Goal: Task Accomplishment & Management: Manage account settings

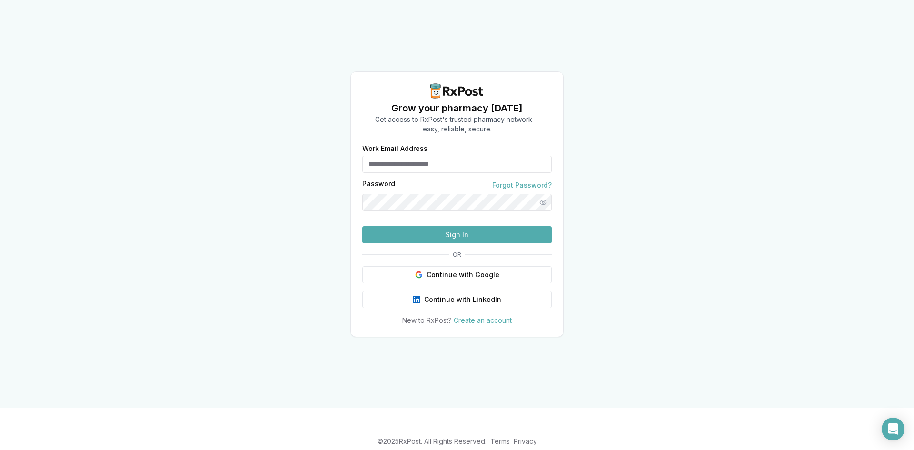
type input "**********"
click at [456, 243] on button "Sign In" at bounding box center [456, 234] width 189 height 17
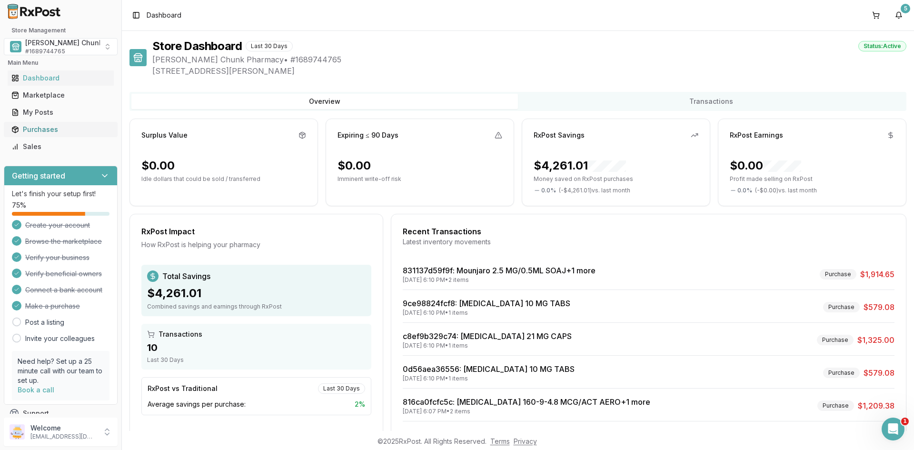
click at [38, 128] on div "Purchases" at bounding box center [60, 130] width 99 height 10
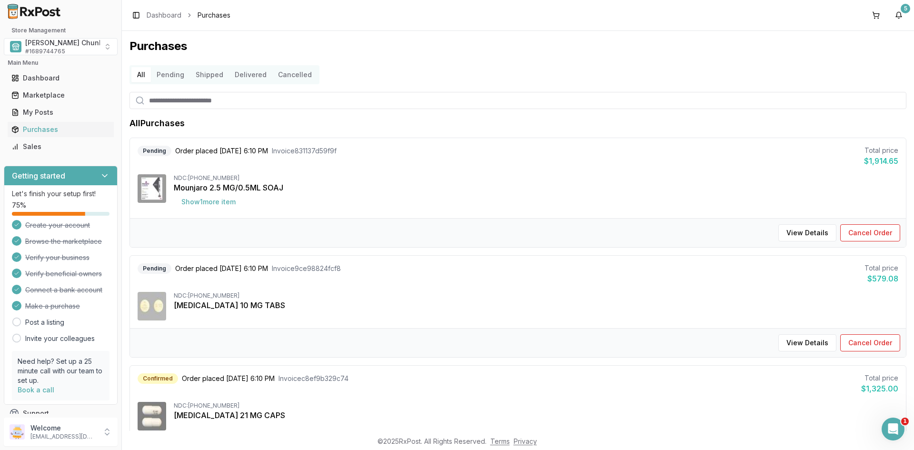
click at [841, 77] on div "All Pending Shipped Delivered Cancelled" at bounding box center [517, 74] width 777 height 19
click at [249, 73] on button "Delivered" at bounding box center [250, 74] width 43 height 15
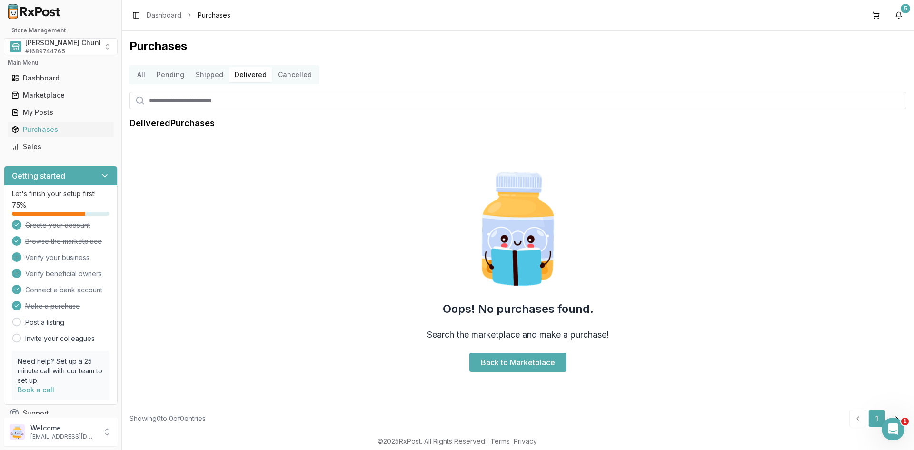
click at [141, 73] on button "All" at bounding box center [141, 74] width 20 height 15
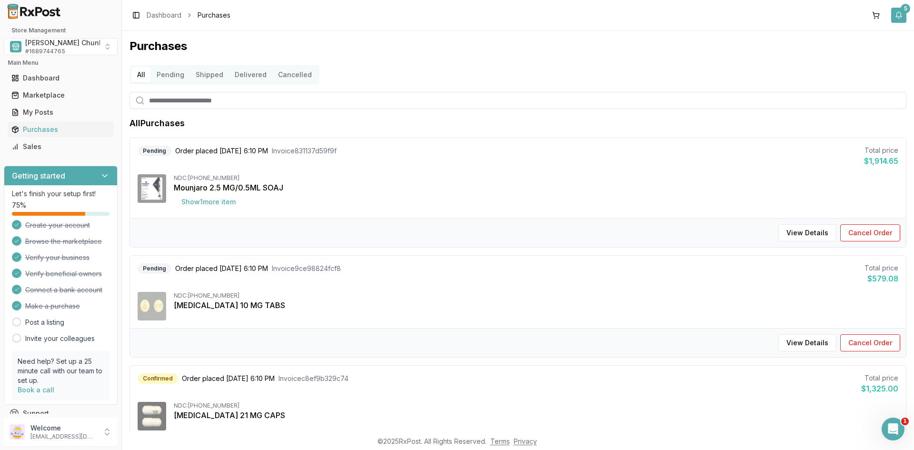
click at [897, 13] on button "5" at bounding box center [898, 15] width 15 height 15
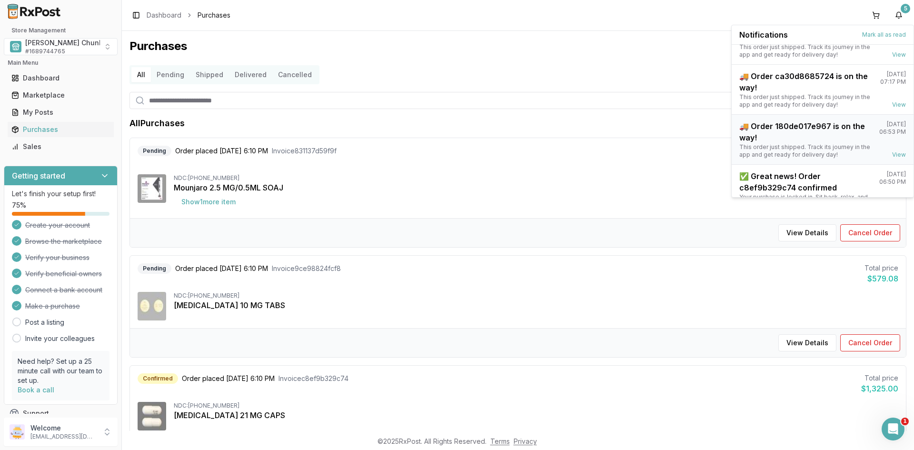
scroll to position [125, 0]
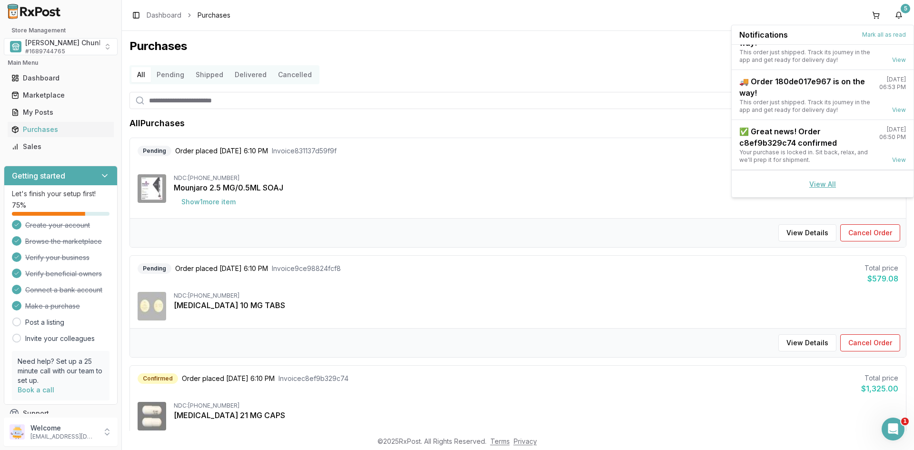
click at [815, 181] on link "View All" at bounding box center [822, 184] width 27 height 8
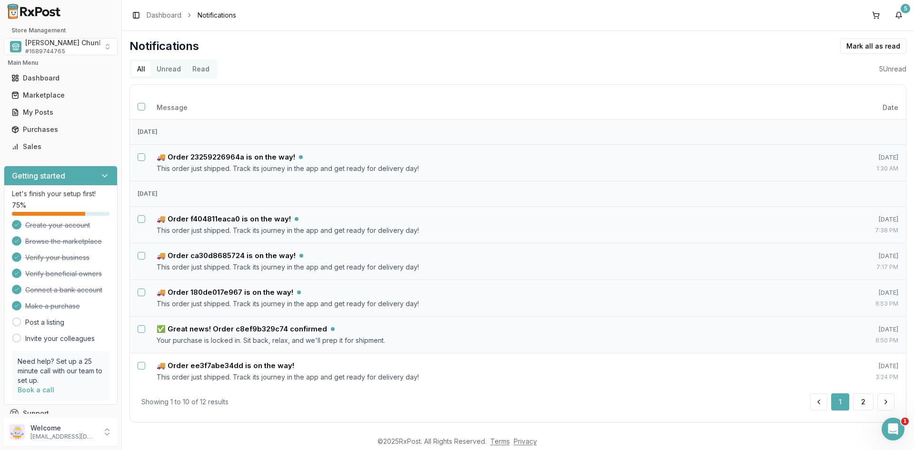
click at [166, 70] on button "Unread" at bounding box center [169, 68] width 36 height 15
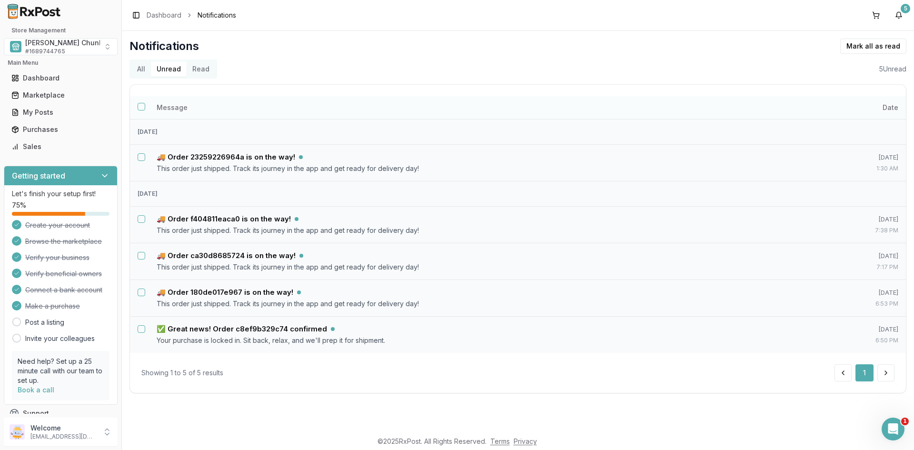
click at [140, 105] on button "Select all notifications" at bounding box center [142, 107] width 8 height 8
click at [839, 43] on button "Mark as read" at bounding box center [831, 46] width 56 height 15
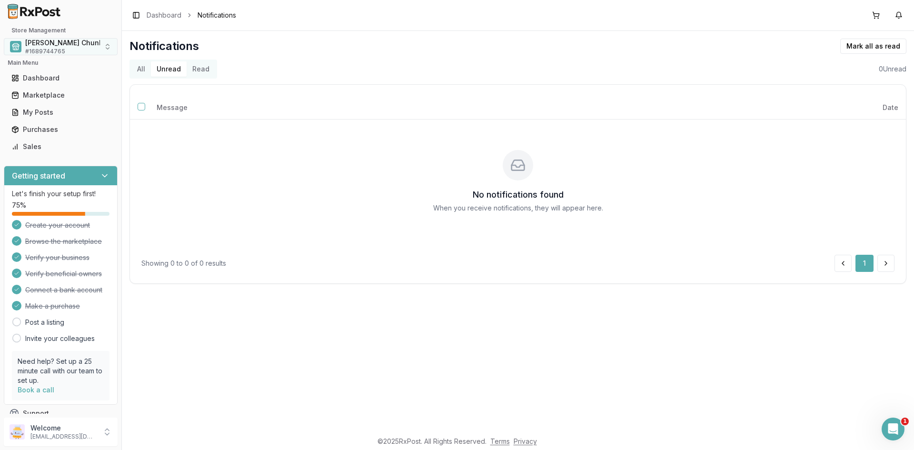
click at [41, 48] on span "# 1689744765" at bounding box center [45, 52] width 40 height 8
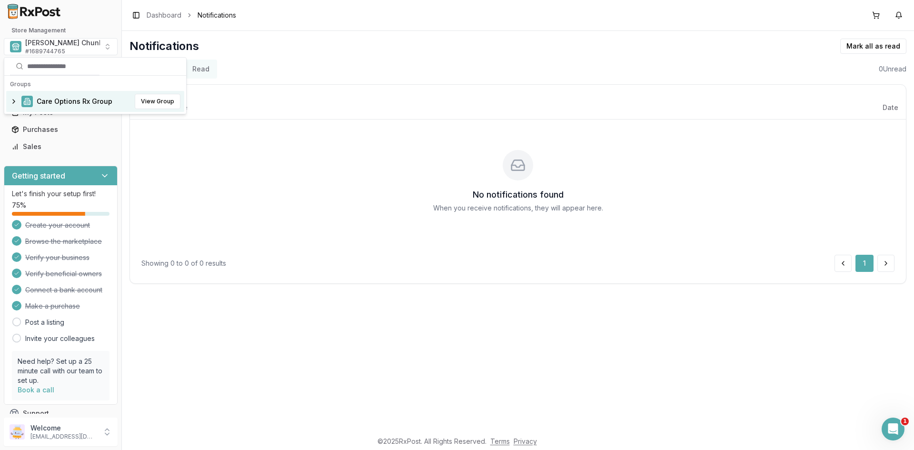
click at [53, 102] on span "Care Options Rx Group" at bounding box center [75, 102] width 76 height 10
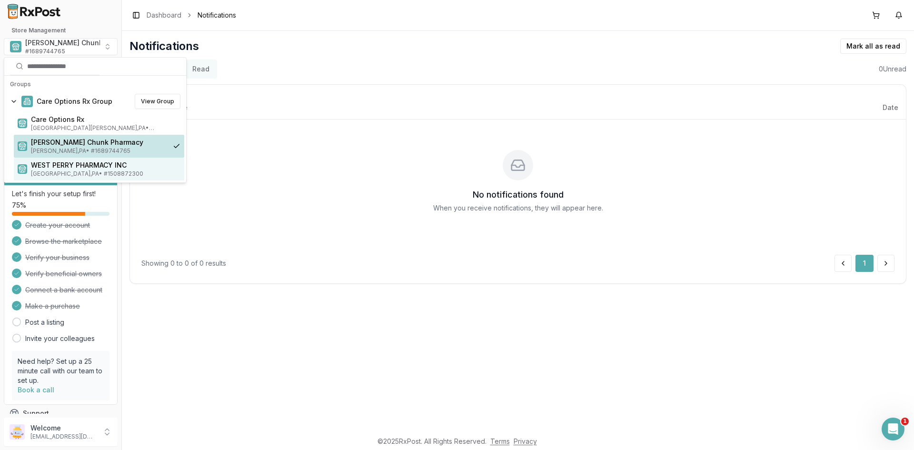
click at [57, 167] on span "WEST PERRY PHARMACY INC" at bounding box center [105, 165] width 149 height 10
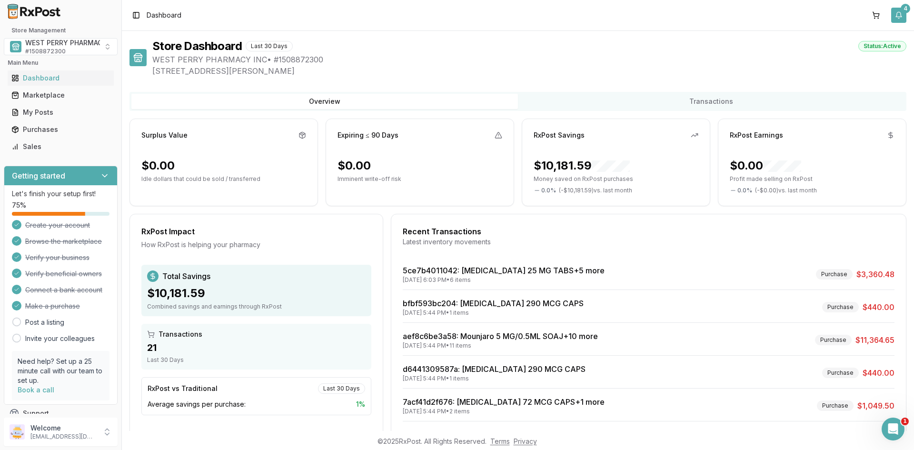
click at [899, 13] on button "4" at bounding box center [898, 15] width 15 height 15
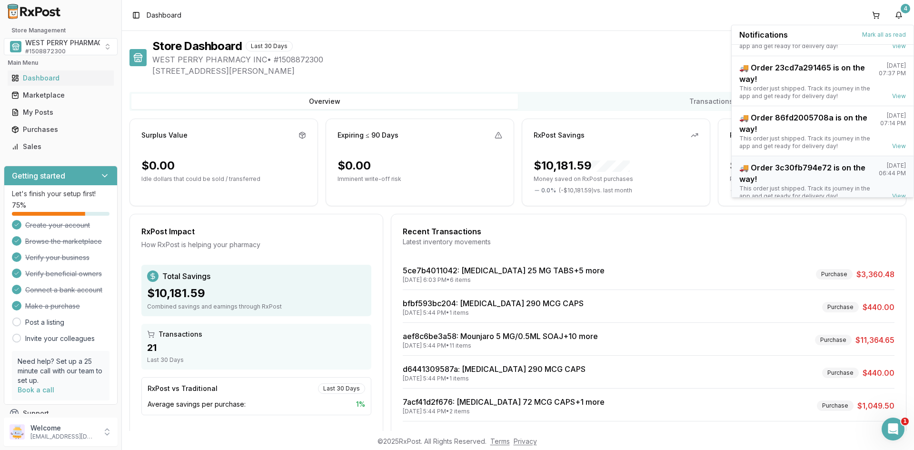
scroll to position [75, 0]
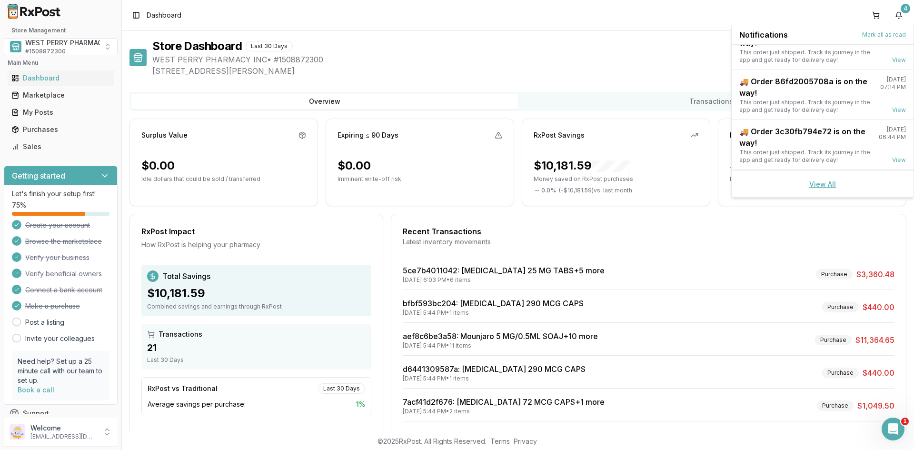
click at [810, 182] on link "View All" at bounding box center [822, 184] width 27 height 8
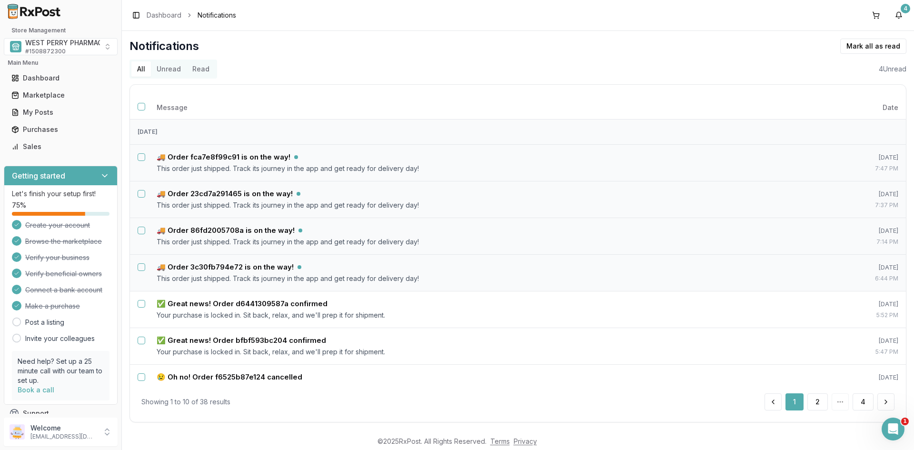
click at [173, 69] on button "Unread" at bounding box center [169, 68] width 36 height 15
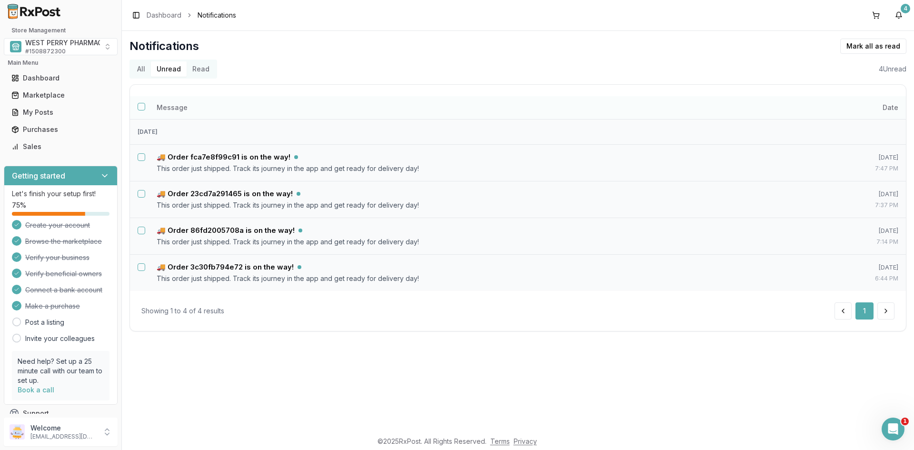
click at [141, 106] on button "Select all notifications" at bounding box center [142, 107] width 8 height 8
click at [825, 45] on button "Mark as read" at bounding box center [831, 46] width 56 height 15
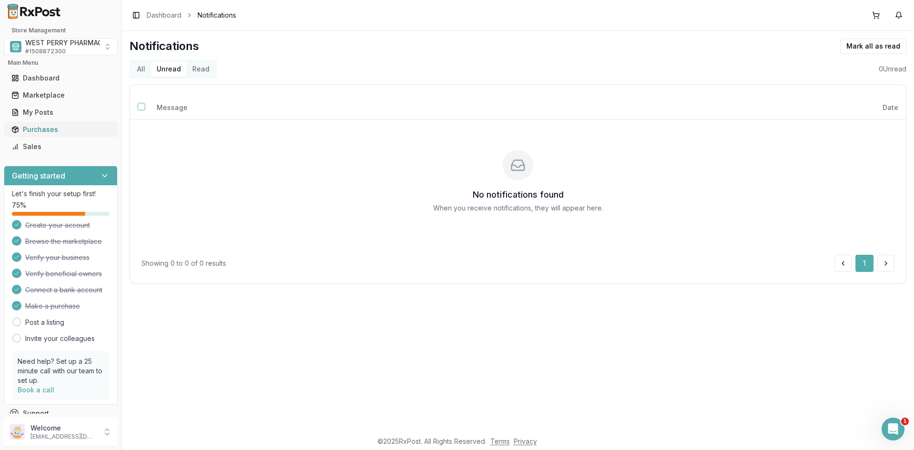
click at [37, 130] on div "Purchases" at bounding box center [60, 130] width 99 height 10
